Goal: Book appointment/travel/reservation

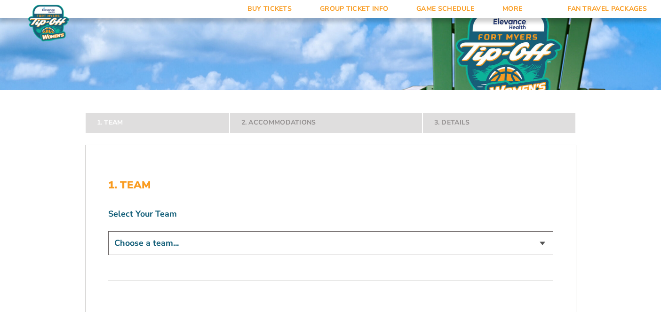
scroll to position [79, 0]
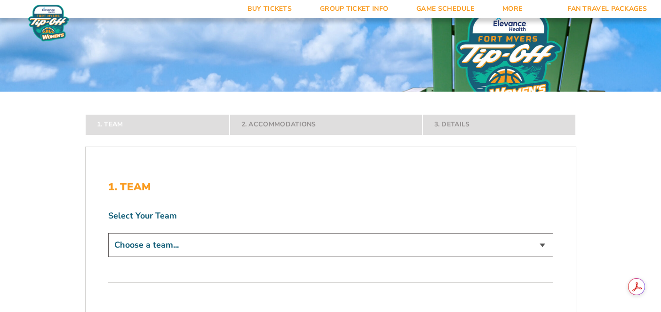
click at [366, 258] on div "Choose a team... Abilene Christian Wildcats [PERSON_NAME] Braves [PERSON_NAME] …" at bounding box center [330, 246] width 445 height 27
click at [356, 242] on select "Choose a team... Abilene Christian Wildcats [PERSON_NAME] Braves [PERSON_NAME] …" at bounding box center [330, 245] width 445 height 24
select select "12291"
click at [108, 257] on select "Choose a team... Abilene Christian Wildcats [PERSON_NAME] Braves [PERSON_NAME] …" at bounding box center [330, 245] width 445 height 24
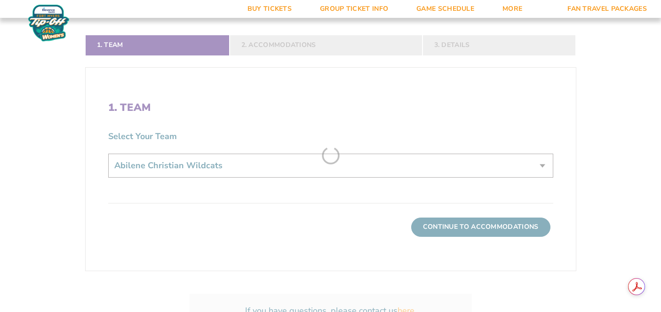
scroll to position [244, 0]
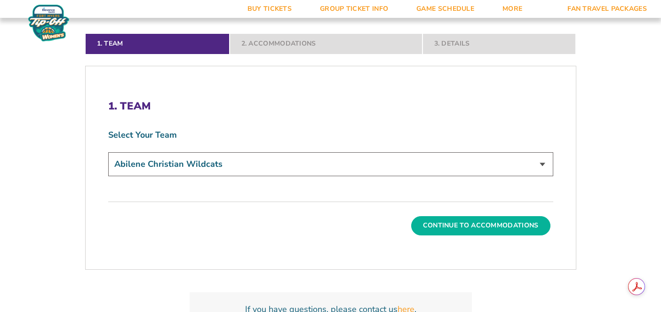
click at [445, 216] on button "Continue To Accommodations" at bounding box center [480, 225] width 139 height 19
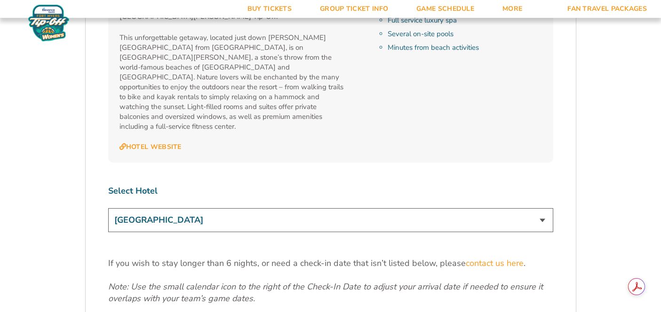
scroll to position [1189, 0]
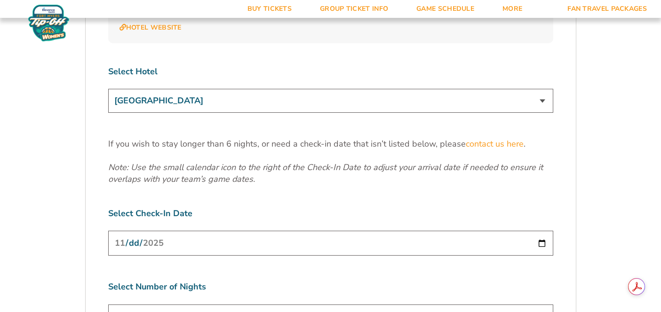
click at [535, 231] on input "[DATE]" at bounding box center [330, 243] width 445 height 25
click at [542, 231] on input "[DATE]" at bounding box center [330, 243] width 445 height 25
click at [537, 208] on label "Select Check-In Date" at bounding box center [330, 214] width 445 height 12
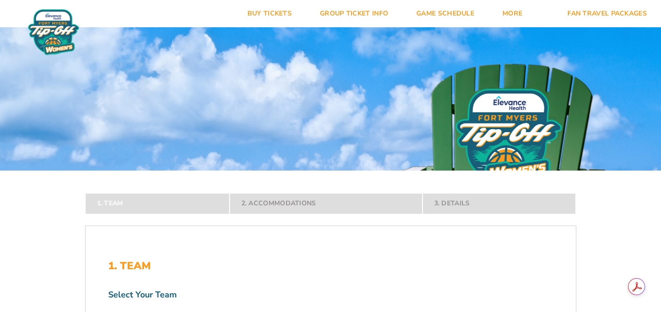
scroll to position [245, 0]
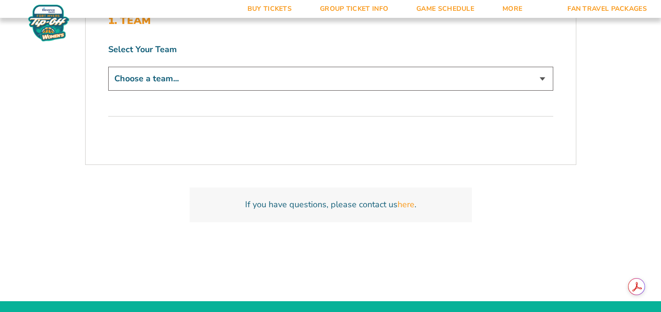
click at [405, 87] on select "Choose a team... Abilene Christian Wildcats [PERSON_NAME] Braves [PERSON_NAME] …" at bounding box center [330, 79] width 445 height 24
select select "12291"
click at [108, 67] on select "Choose a team... Abilene Christian Wildcats [PERSON_NAME] Braves [PERSON_NAME] …" at bounding box center [330, 79] width 445 height 24
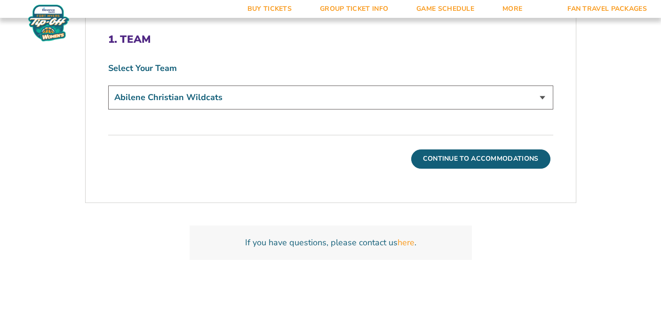
click at [449, 150] on button "Continue To Accommodations" at bounding box center [480, 159] width 139 height 19
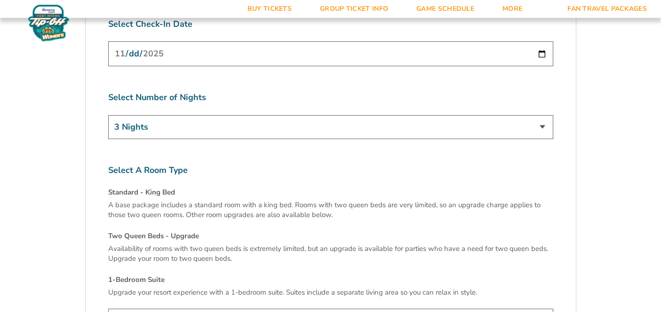
scroll to position [1351, 0]
